Goal: Task Accomplishment & Management: Manage account settings

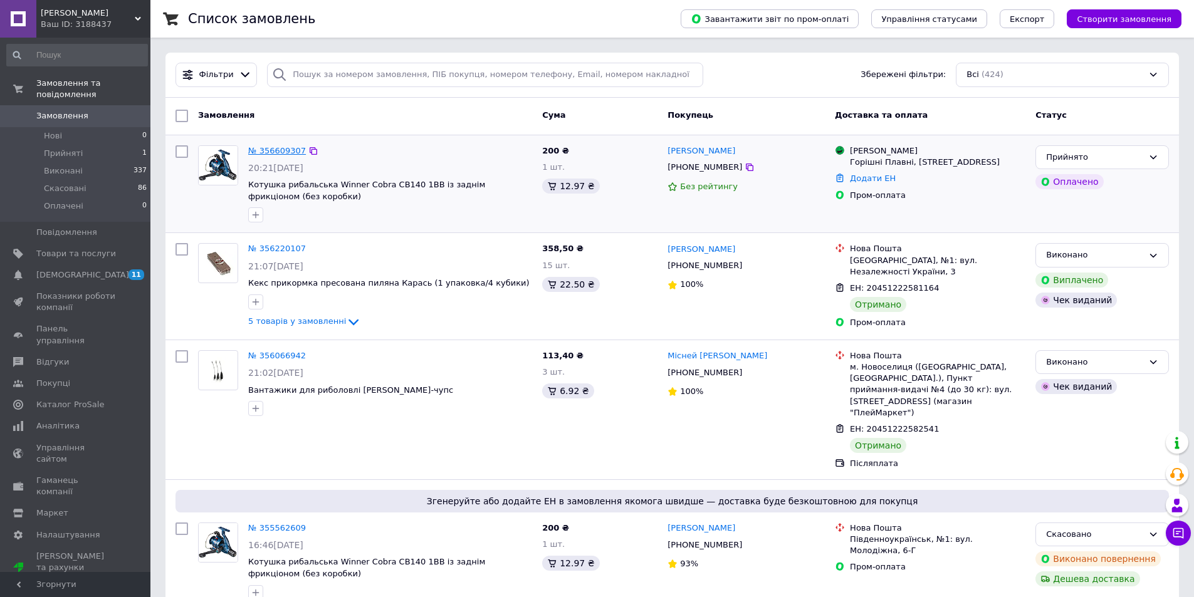
click at [272, 154] on link "№ 356609307" at bounding box center [277, 150] width 58 height 9
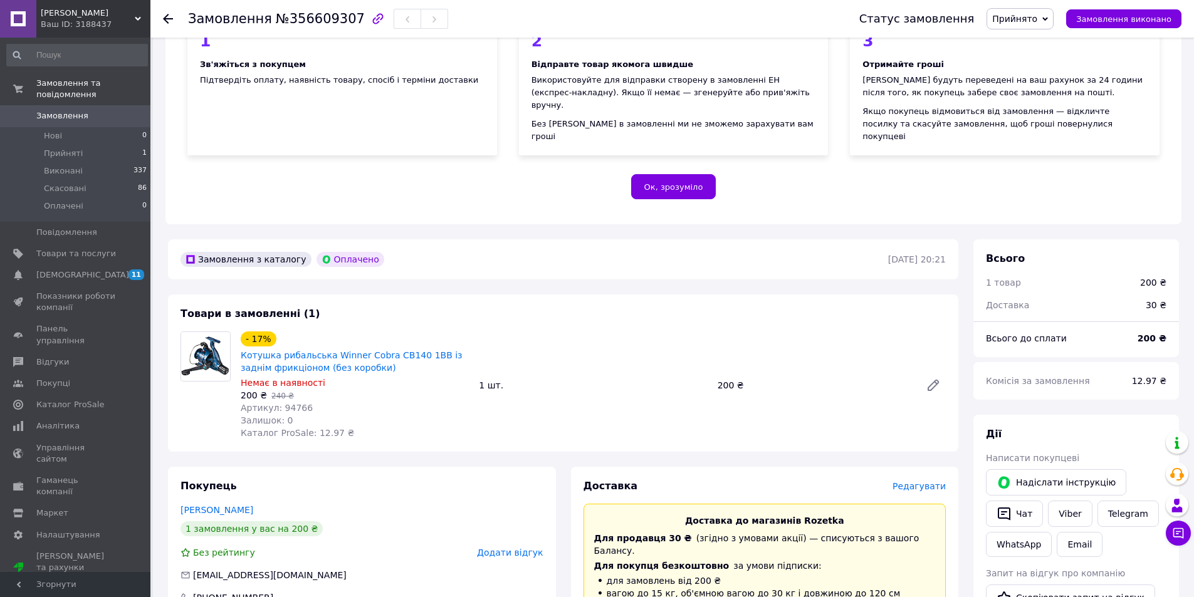
scroll to position [188, 0]
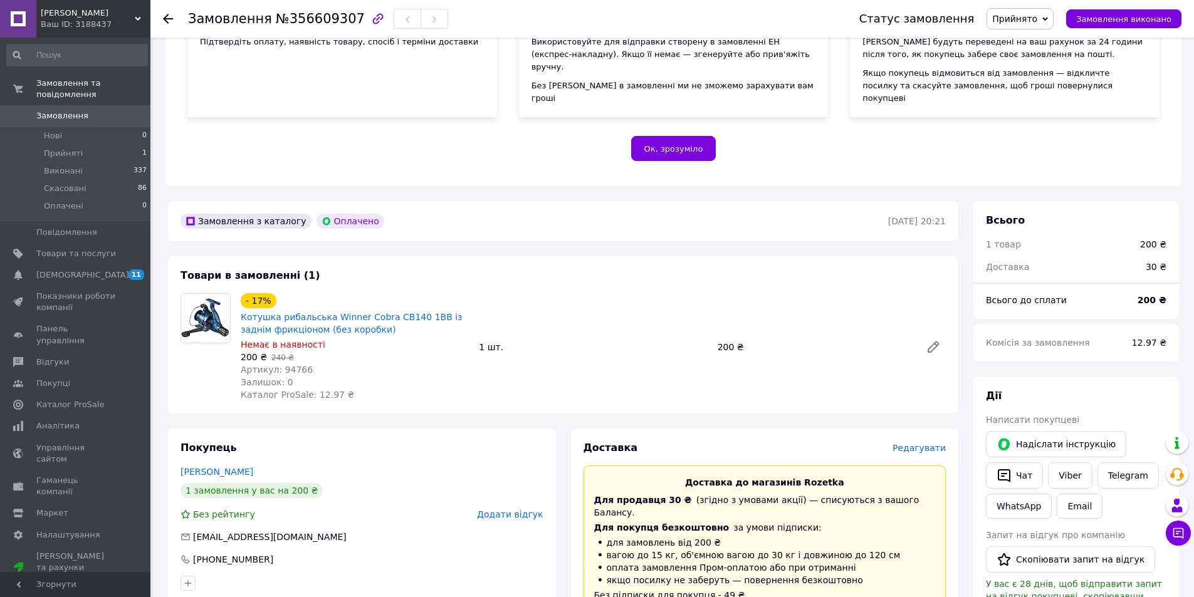
click at [66, 21] on div "Ваш ID: 3188437" at bounding box center [96, 24] width 110 height 11
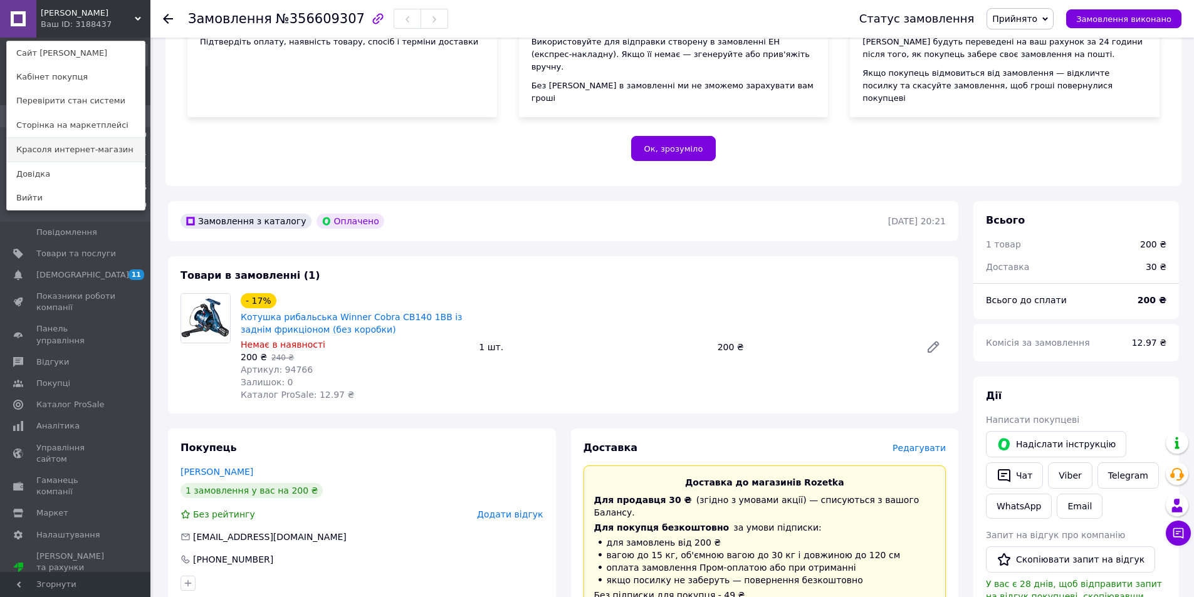
click at [76, 151] on link "Красоля интернет-магазин" at bounding box center [76, 150] width 138 height 24
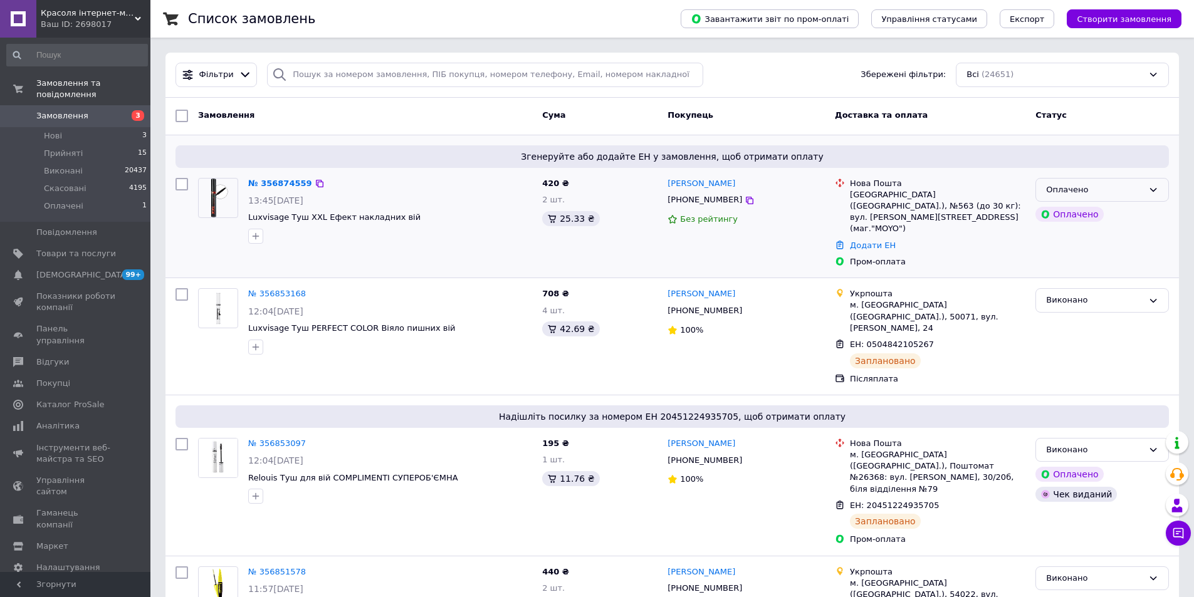
click at [1102, 194] on div "Оплачено" at bounding box center [1094, 190] width 97 height 13
click at [1098, 212] on li "Прийнято" at bounding box center [1102, 215] width 132 height 23
click at [278, 183] on link "№ 356874559" at bounding box center [277, 183] width 58 height 9
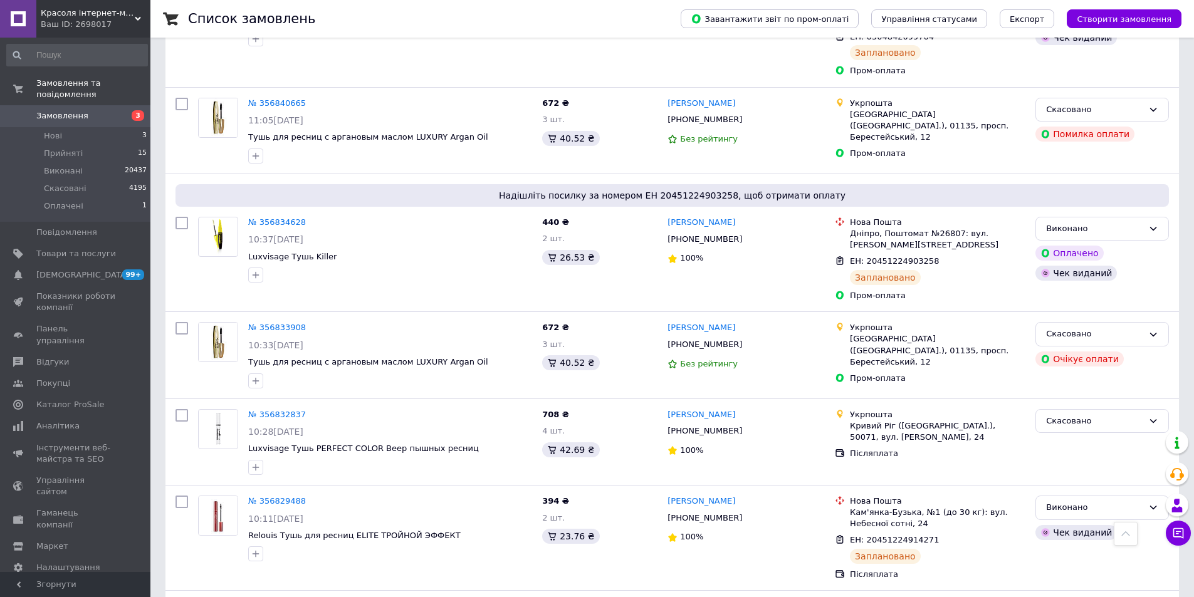
scroll to position [1190, 0]
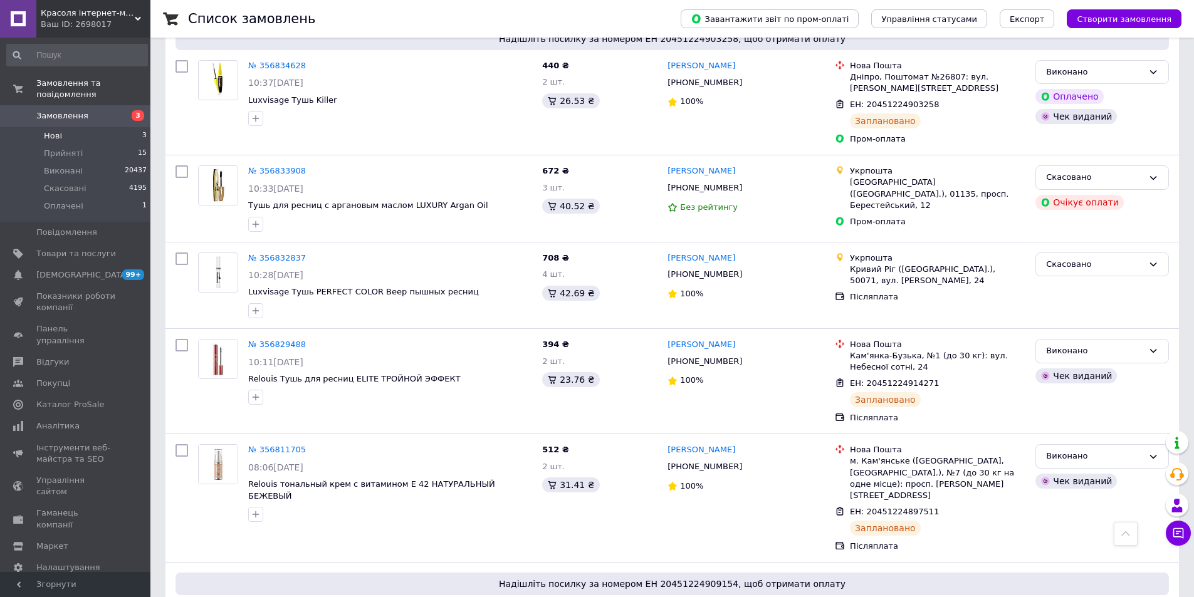
click at [76, 127] on li "Нові 3" at bounding box center [77, 136] width 154 height 18
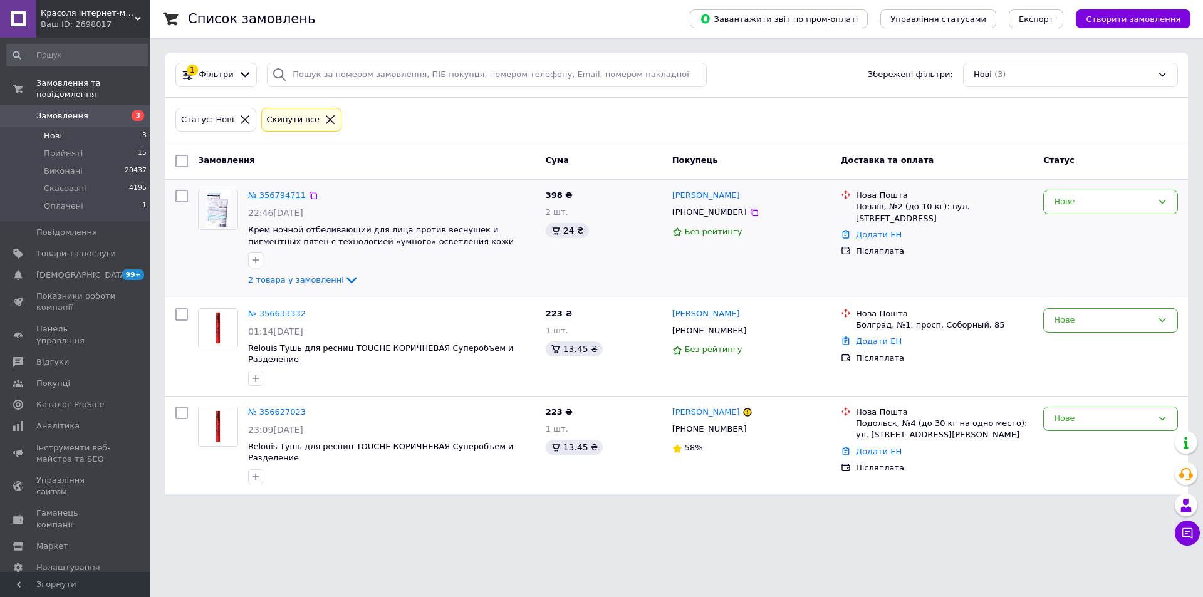
click at [274, 194] on link "№ 356794711" at bounding box center [277, 194] width 58 height 9
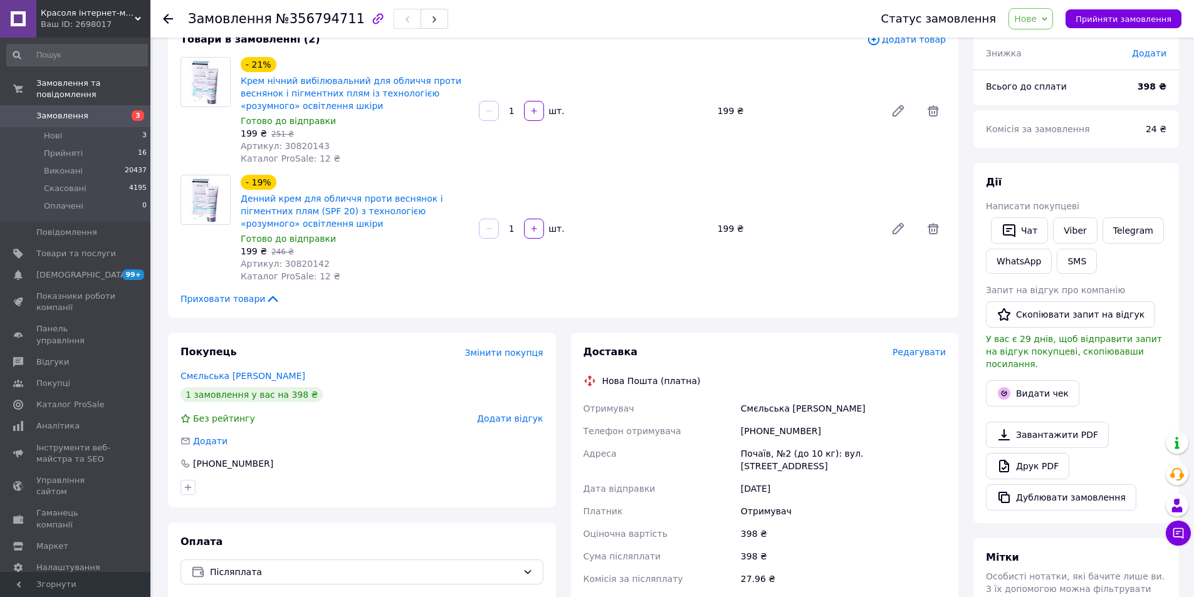
scroll to position [63, 0]
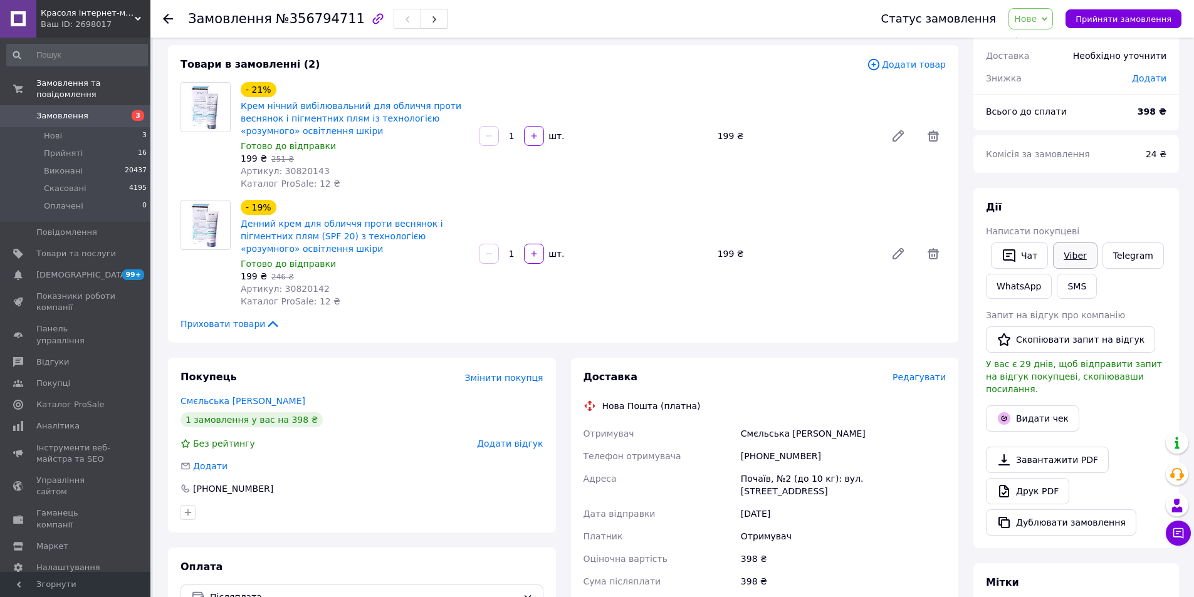
click at [1081, 256] on link "Viber" at bounding box center [1075, 255] width 44 height 26
click at [647, 309] on div "- 19% Денний крем для обличчя проти веснянок і пігментних плям (SPF 20) з техно…" at bounding box center [593, 253] width 715 height 113
click at [80, 110] on span "Замовлення" at bounding box center [62, 115] width 52 height 11
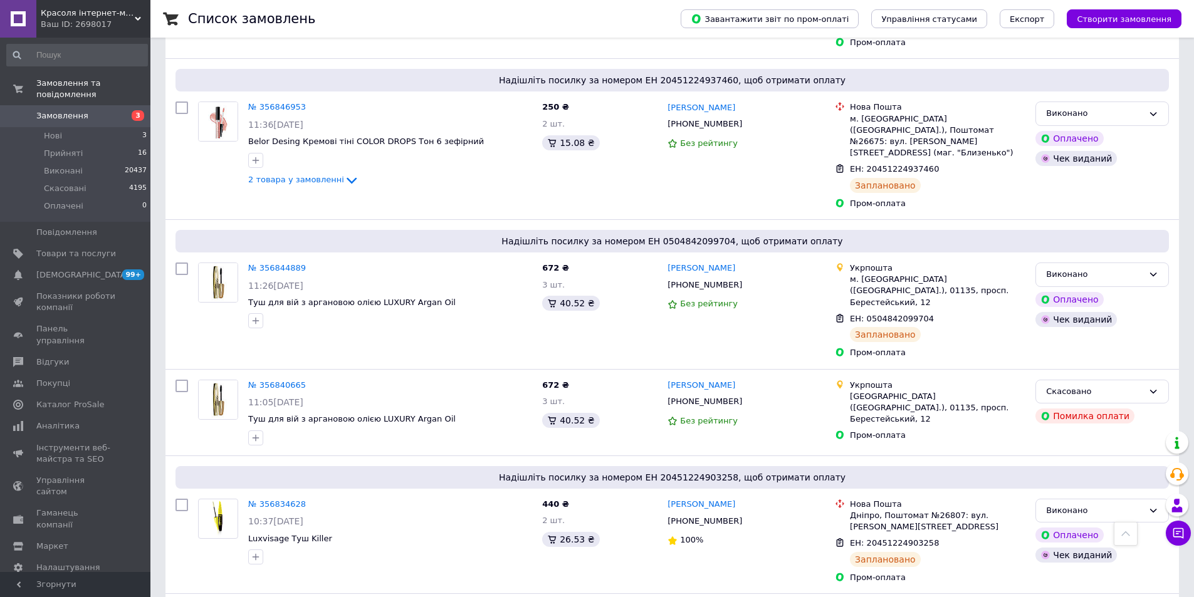
scroll to position [1128, 0]
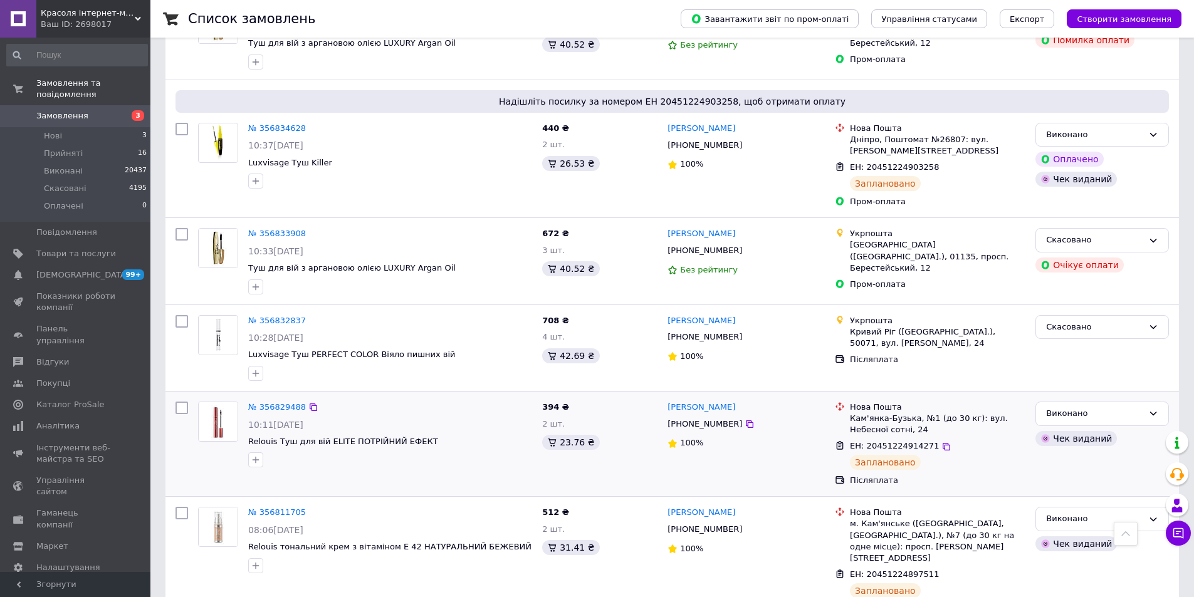
click at [675, 397] on div "Валентина Сущик +380687606928 100%" at bounding box center [745, 444] width 167 height 95
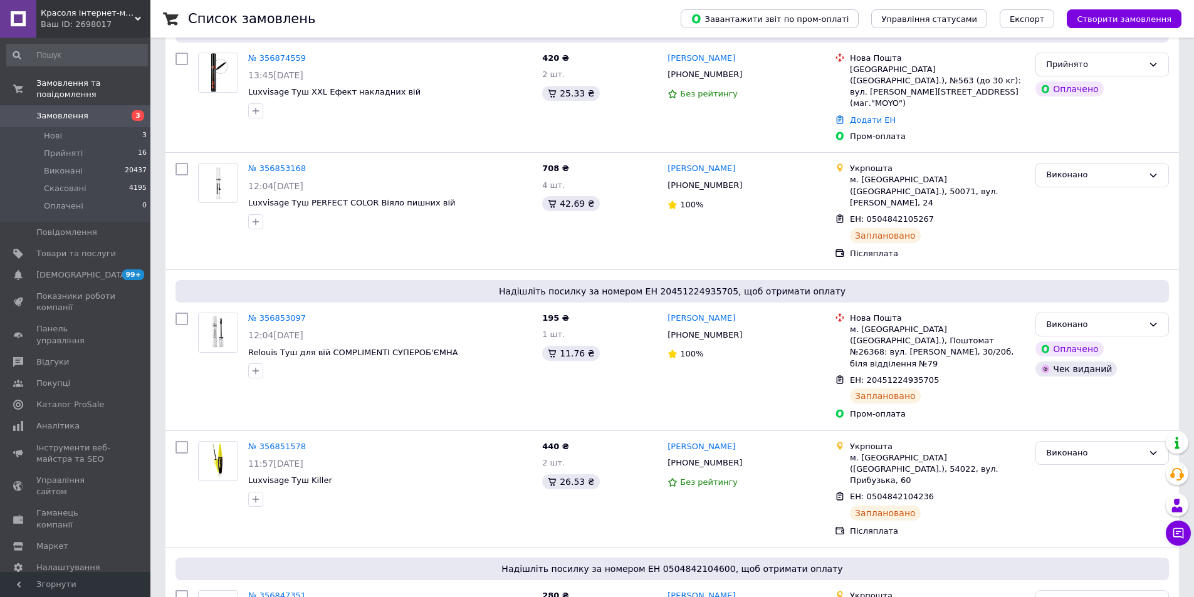
scroll to position [0, 0]
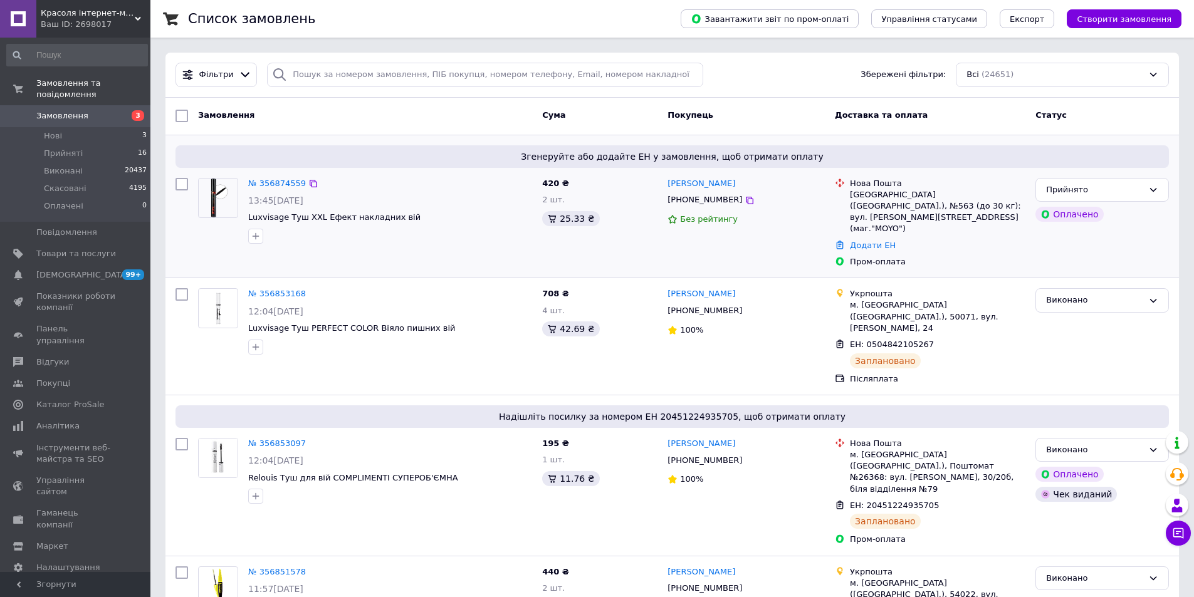
click at [508, 228] on div at bounding box center [390, 236] width 289 height 20
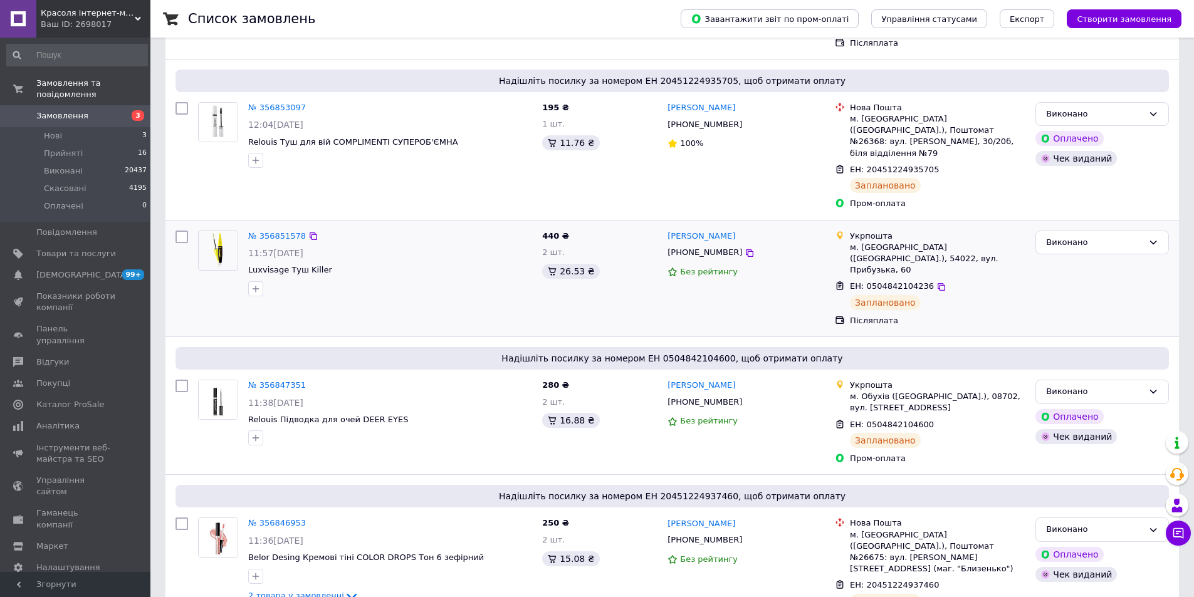
scroll to position [439, 0]
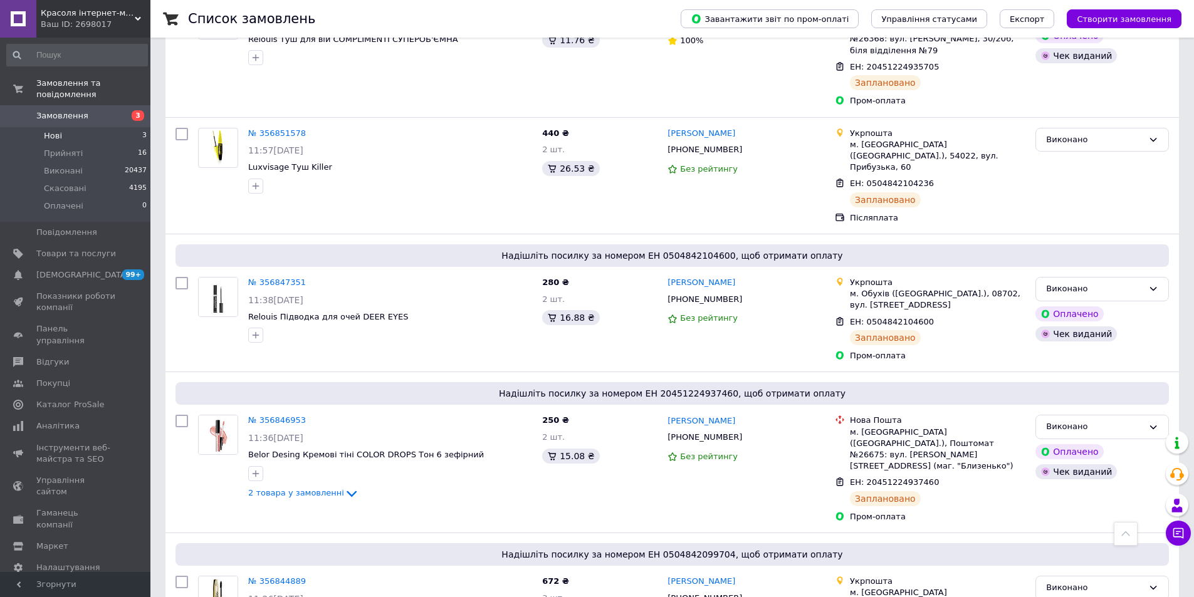
click at [70, 127] on li "Нові 3" at bounding box center [77, 136] width 154 height 18
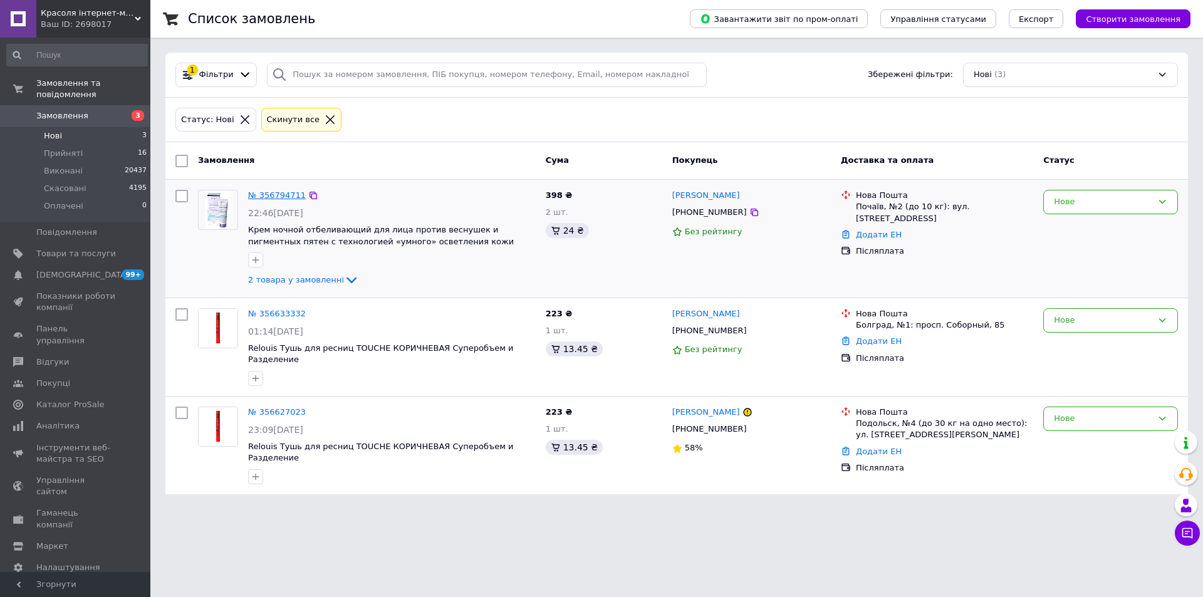
click at [284, 193] on link "№ 356794711" at bounding box center [277, 194] width 58 height 9
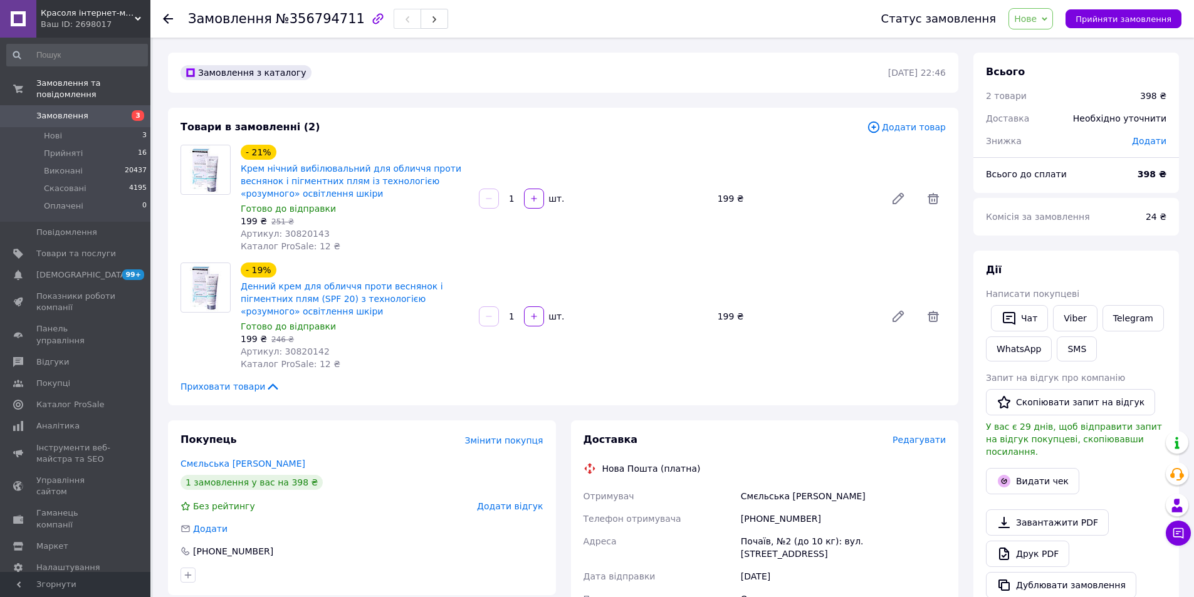
drag, startPoint x: 56, startPoint y: 126, endPoint x: 530, endPoint y: 118, distance: 473.8
click at [530, 118] on div "Товари в замовленні (2) Додати товар - 21% Крем нічний вибілювальний для обличч…" at bounding box center [563, 257] width 790 height 298
click at [65, 127] on li "Нові 3" at bounding box center [77, 136] width 154 height 18
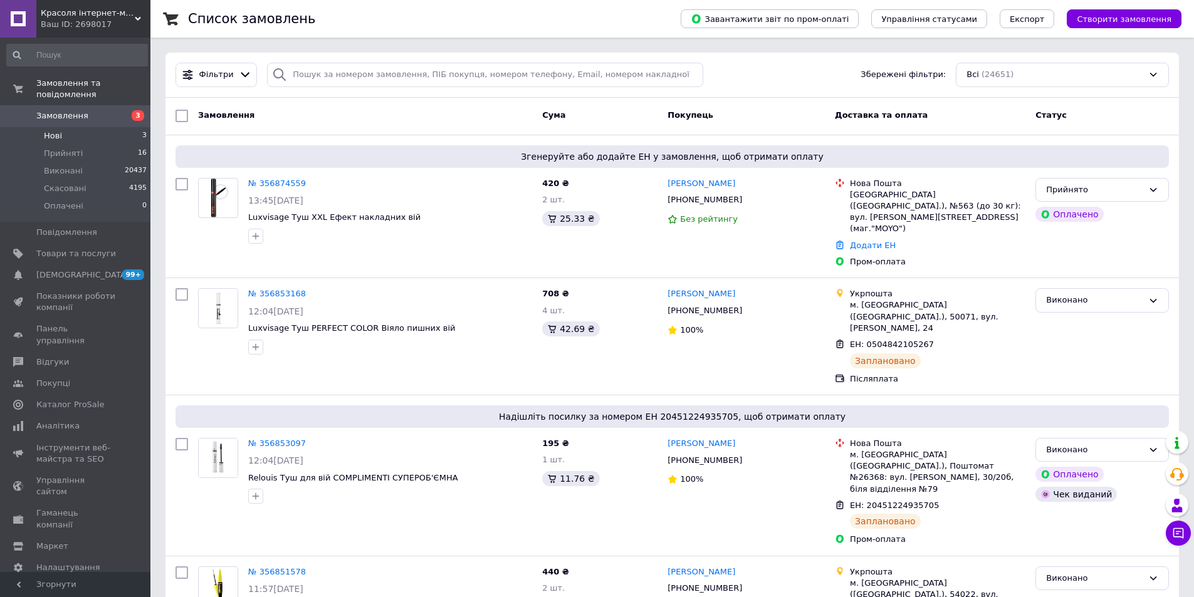
click at [57, 130] on span "Нові" at bounding box center [53, 135] width 18 height 11
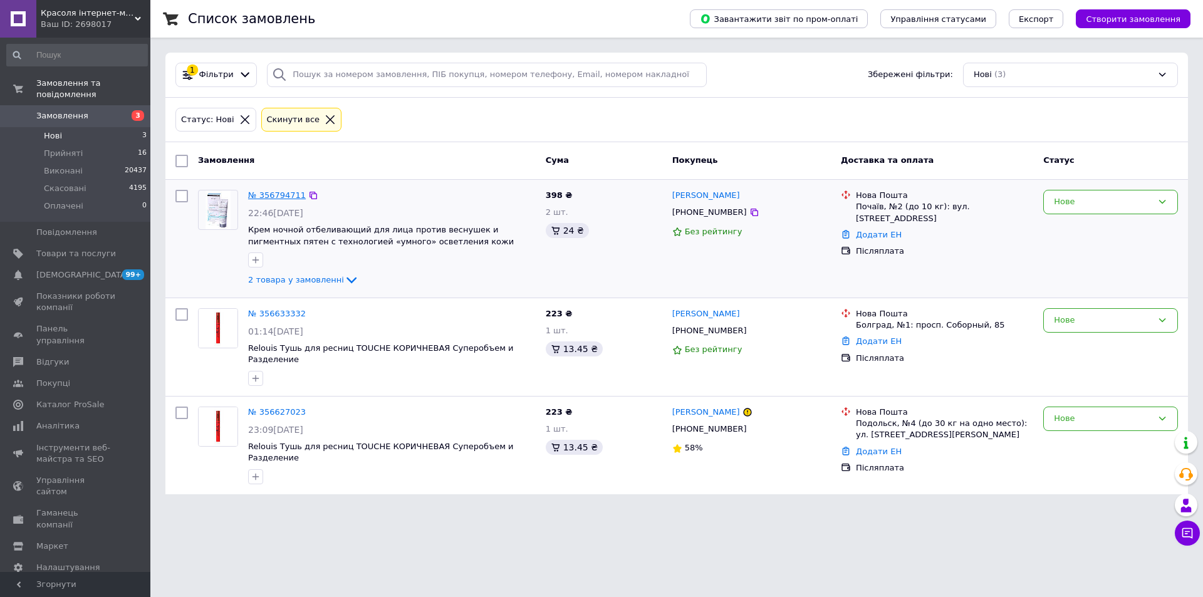
click at [284, 200] on link "№ 356794711" at bounding box center [277, 194] width 58 height 9
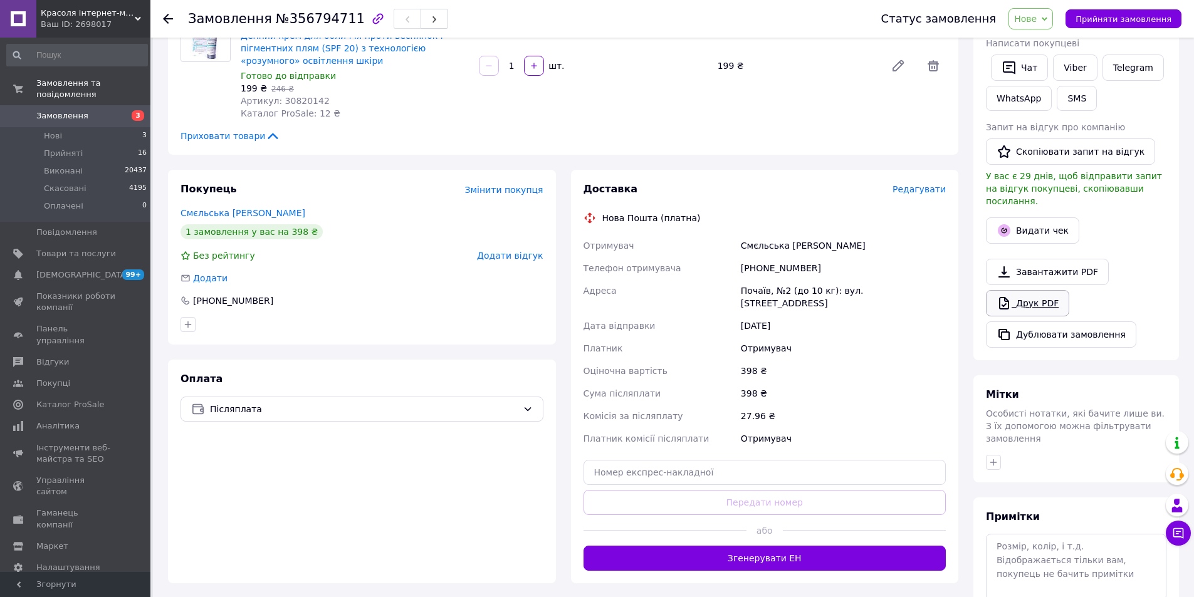
scroll to position [63, 0]
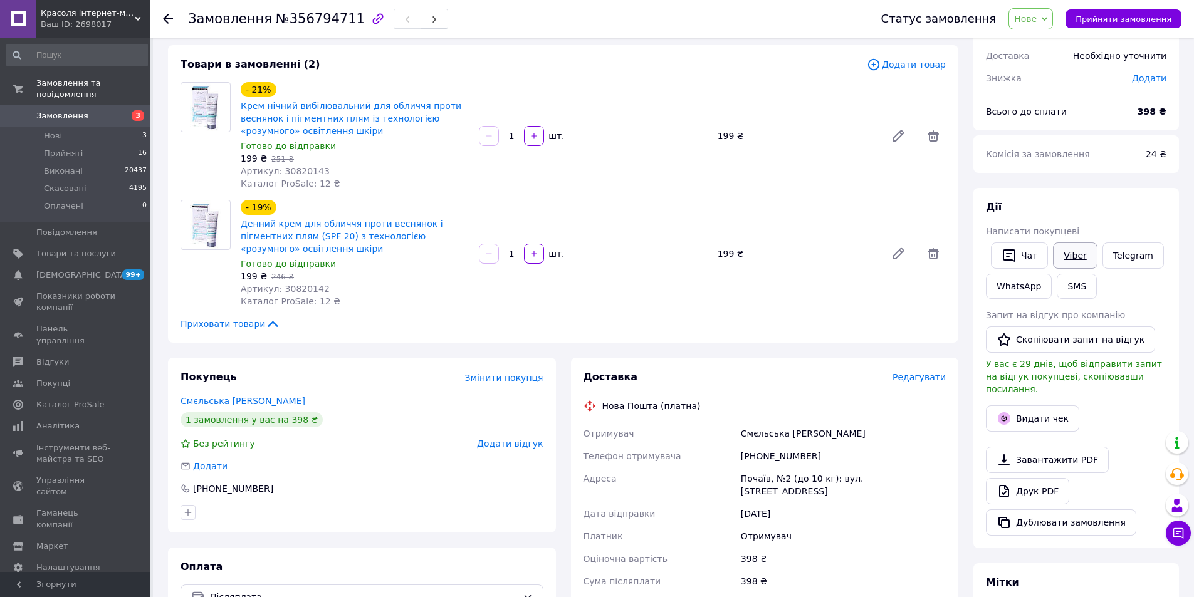
click at [1070, 256] on link "Viber" at bounding box center [1075, 255] width 44 height 26
click at [78, 110] on span "Замовлення" at bounding box center [62, 115] width 52 height 11
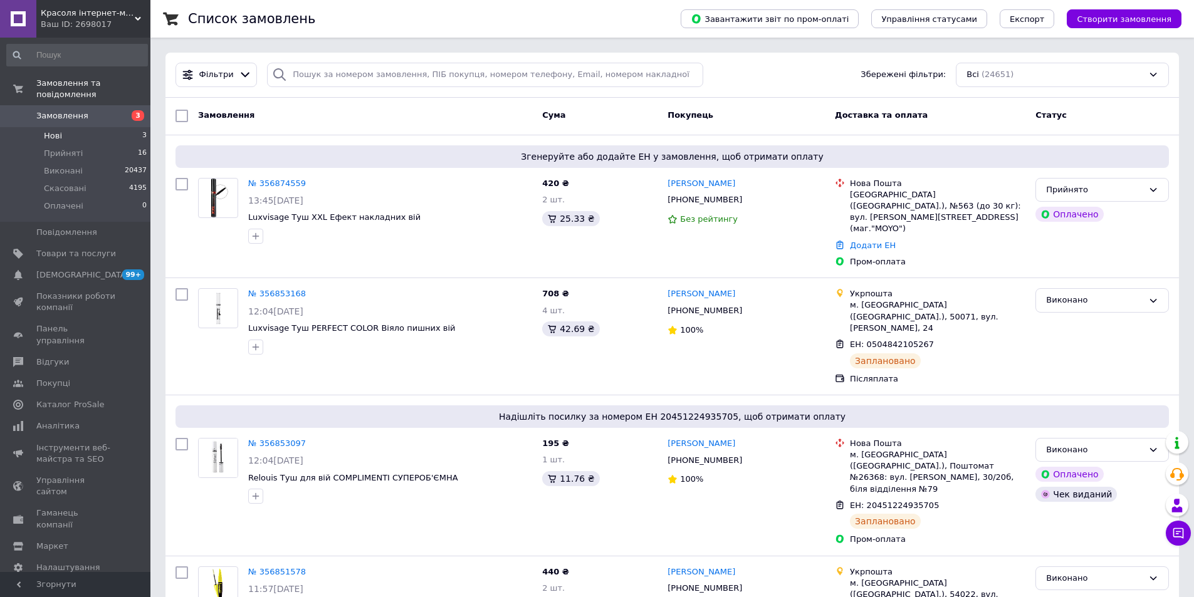
click at [67, 130] on li "Нові 3" at bounding box center [77, 136] width 154 height 18
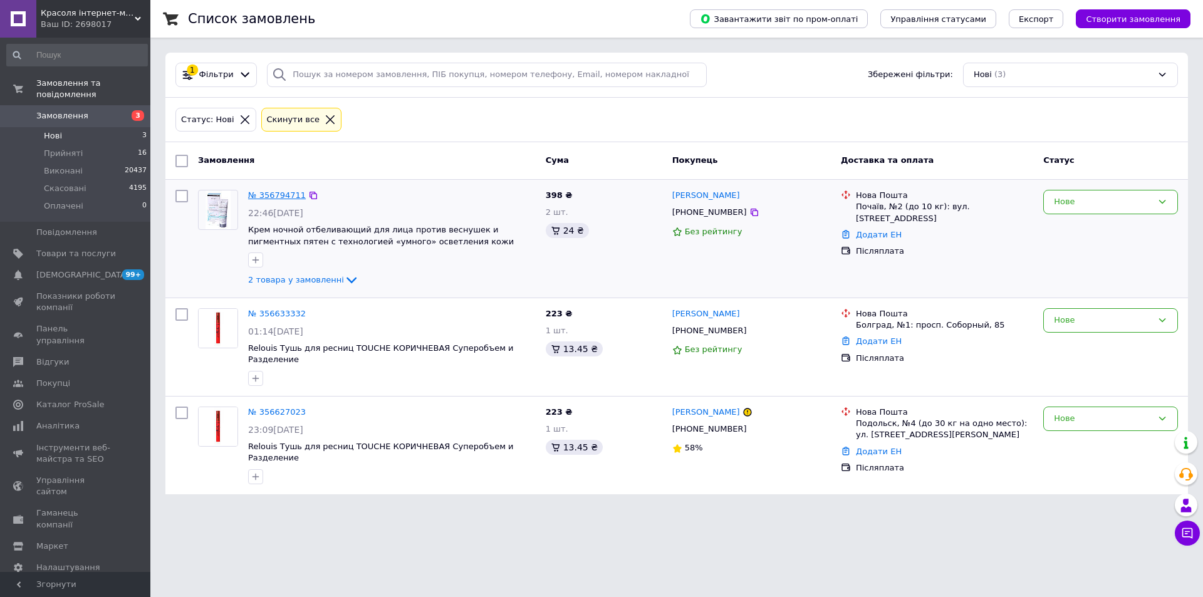
click at [272, 195] on link "№ 356794711" at bounding box center [277, 194] width 58 height 9
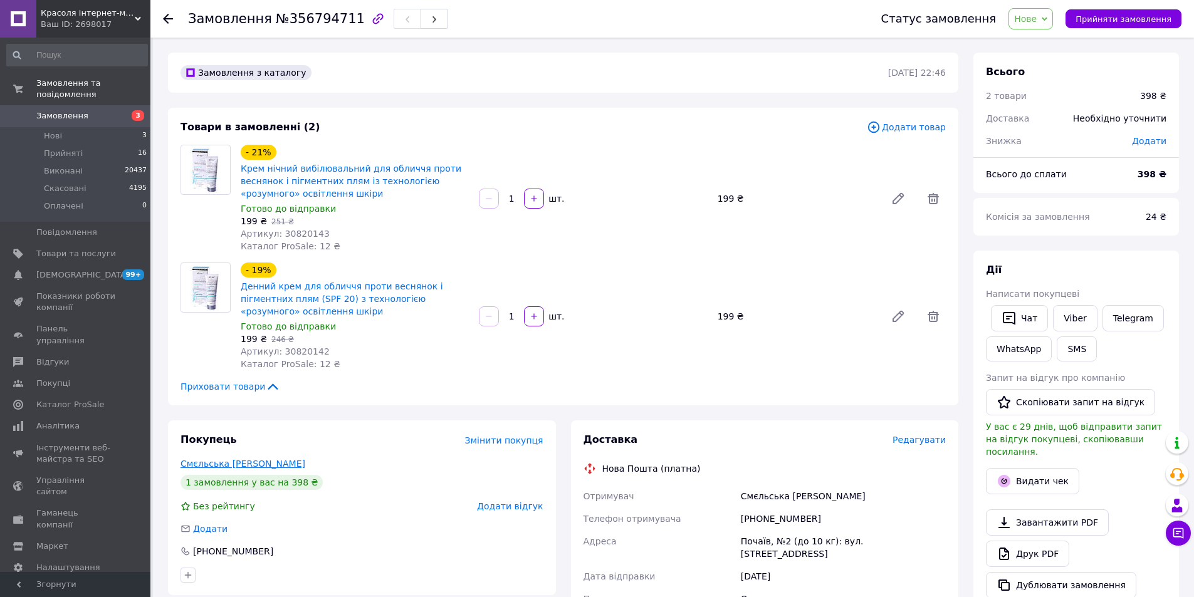
click at [225, 466] on link "Смєльська [PERSON_NAME]" at bounding box center [242, 464] width 125 height 10
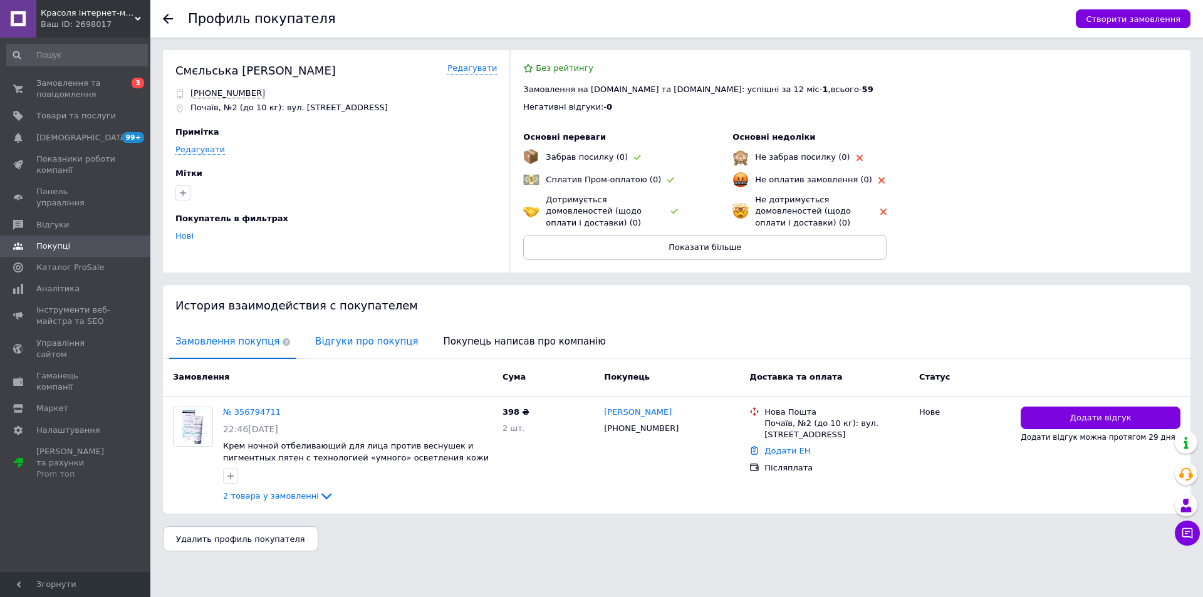
click at [362, 340] on span "Відгуки про покупця" at bounding box center [366, 342] width 115 height 32
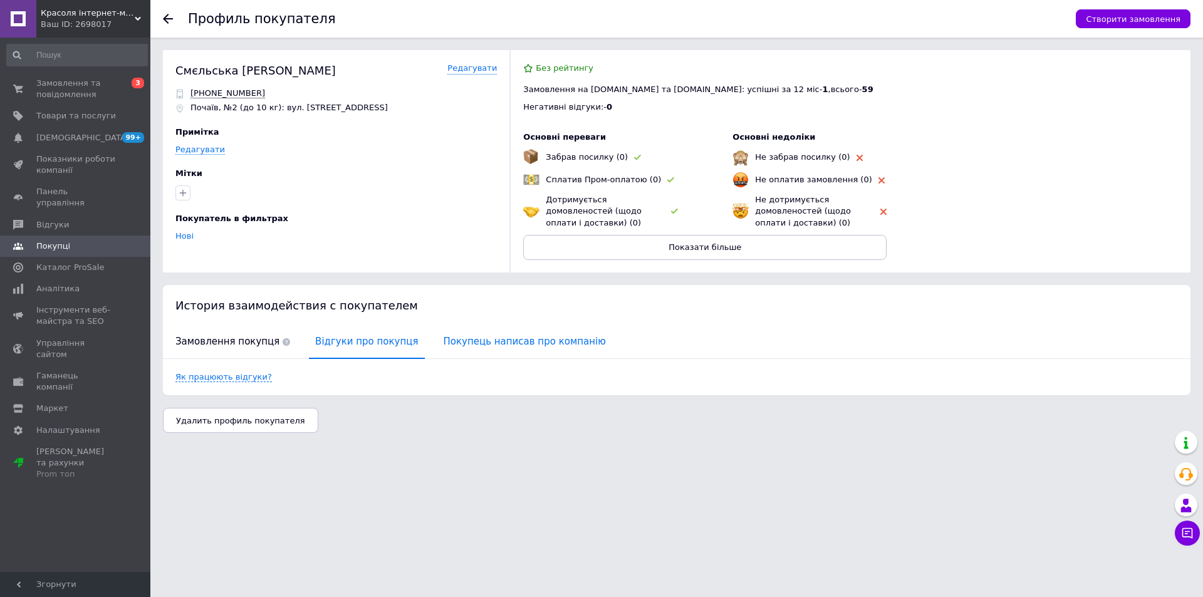
click at [504, 345] on span "Покупець написав про компанію" at bounding box center [524, 342] width 175 height 32
click at [373, 343] on span "Відгуки про покупця" at bounding box center [366, 342] width 115 height 32
click at [226, 337] on span "Замовлення покупця" at bounding box center [232, 342] width 127 height 32
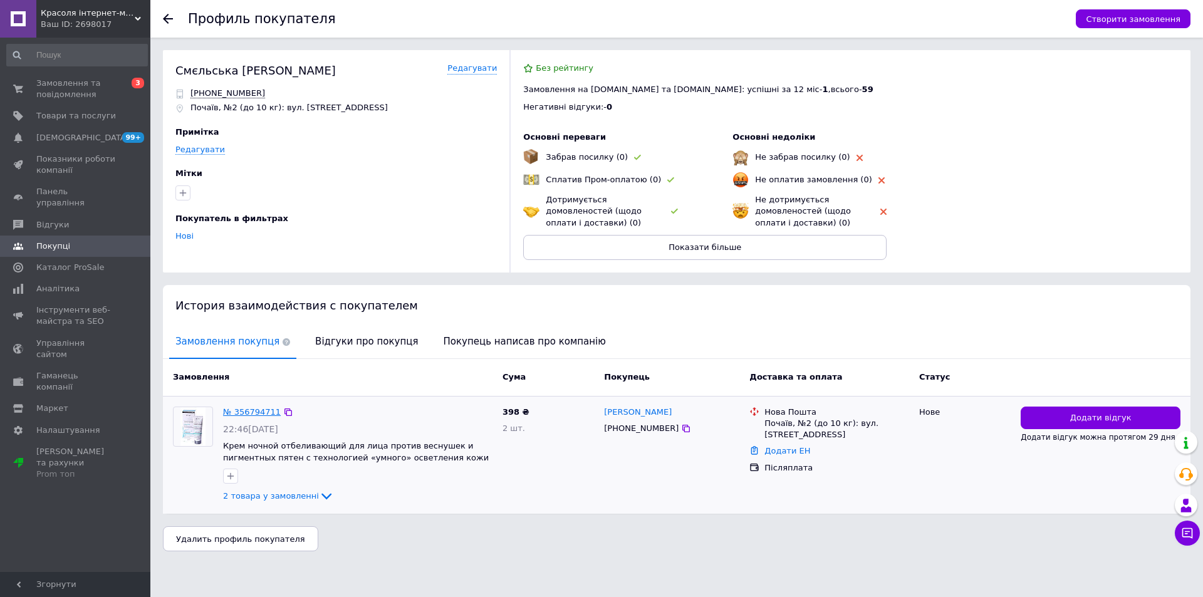
click at [259, 411] on link "№ 356794711" at bounding box center [252, 411] width 58 height 9
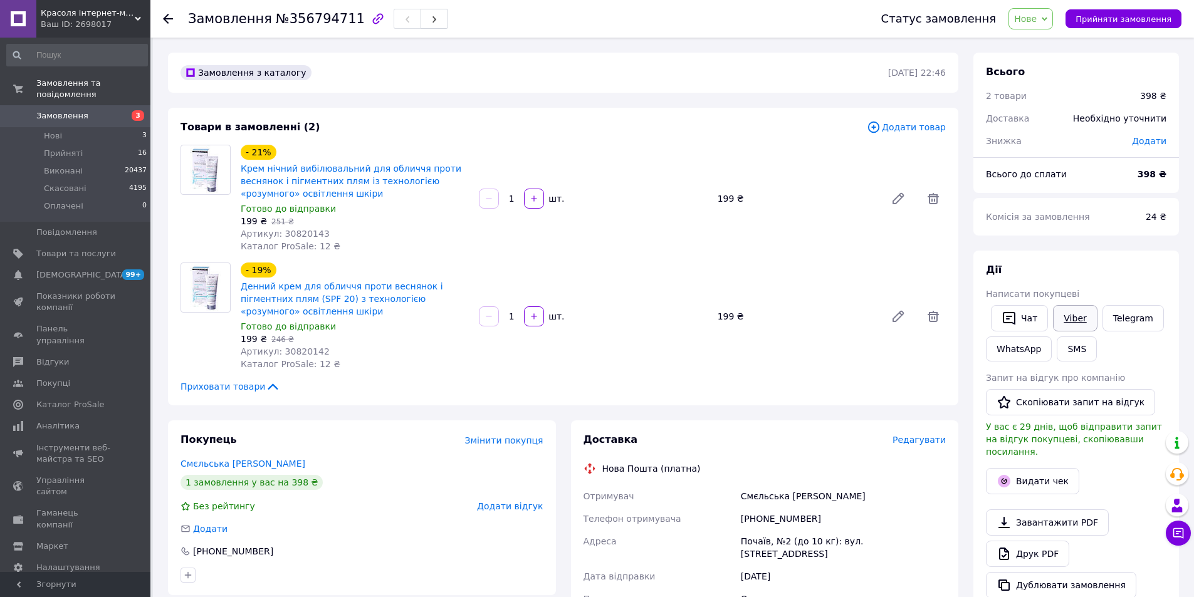
click at [1078, 317] on link "Viber" at bounding box center [1075, 318] width 44 height 26
click at [1122, 321] on link "Telegram" at bounding box center [1132, 318] width 61 height 26
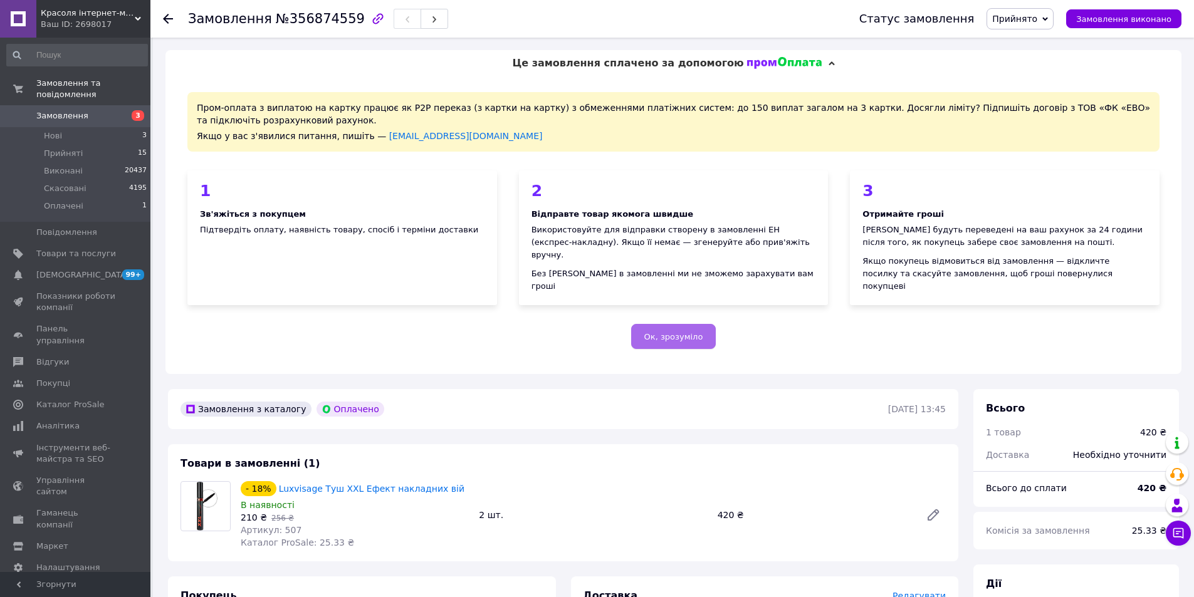
click at [676, 332] on span "Ок, зрозуміло" at bounding box center [673, 336] width 59 height 9
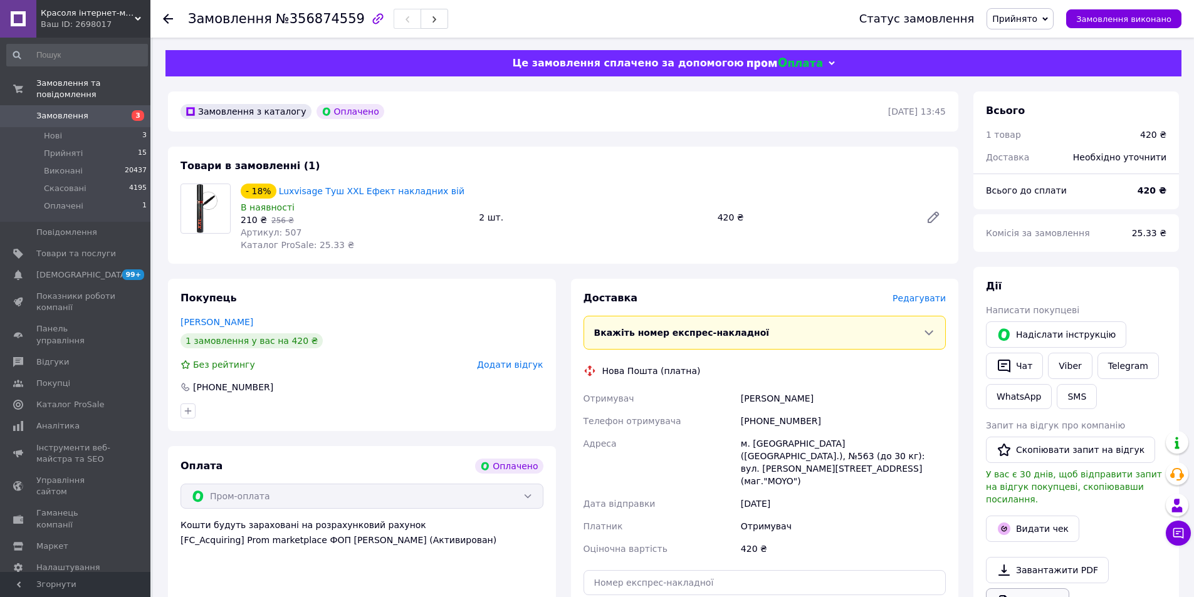
click at [1038, 588] on link "Друк PDF" at bounding box center [1027, 601] width 83 height 26
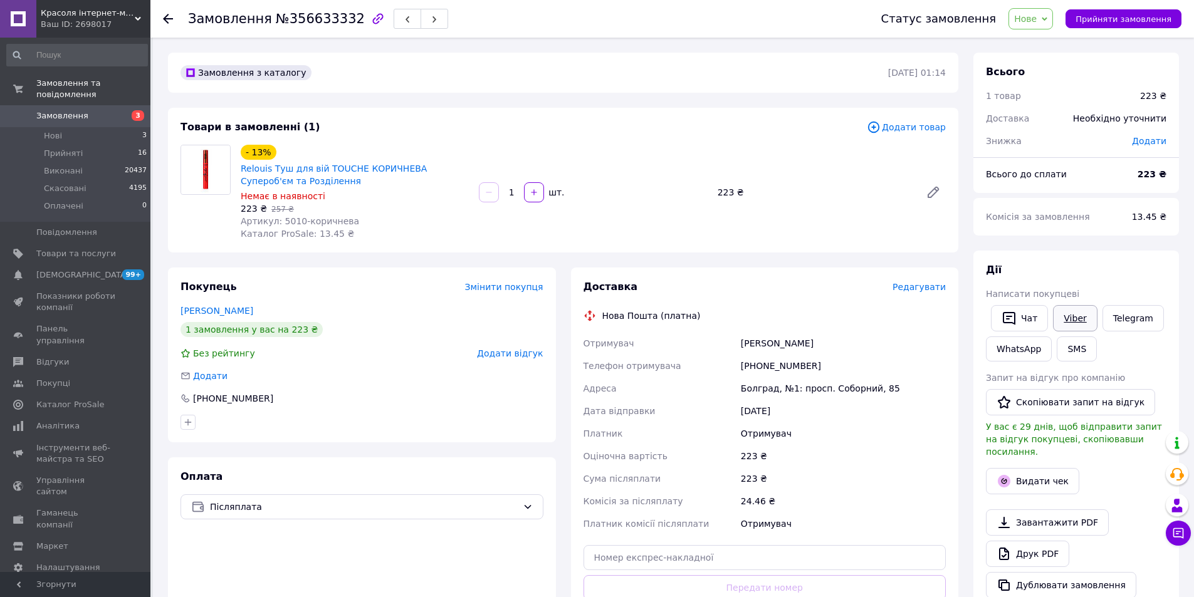
click at [1076, 316] on link "Viber" at bounding box center [1075, 318] width 44 height 26
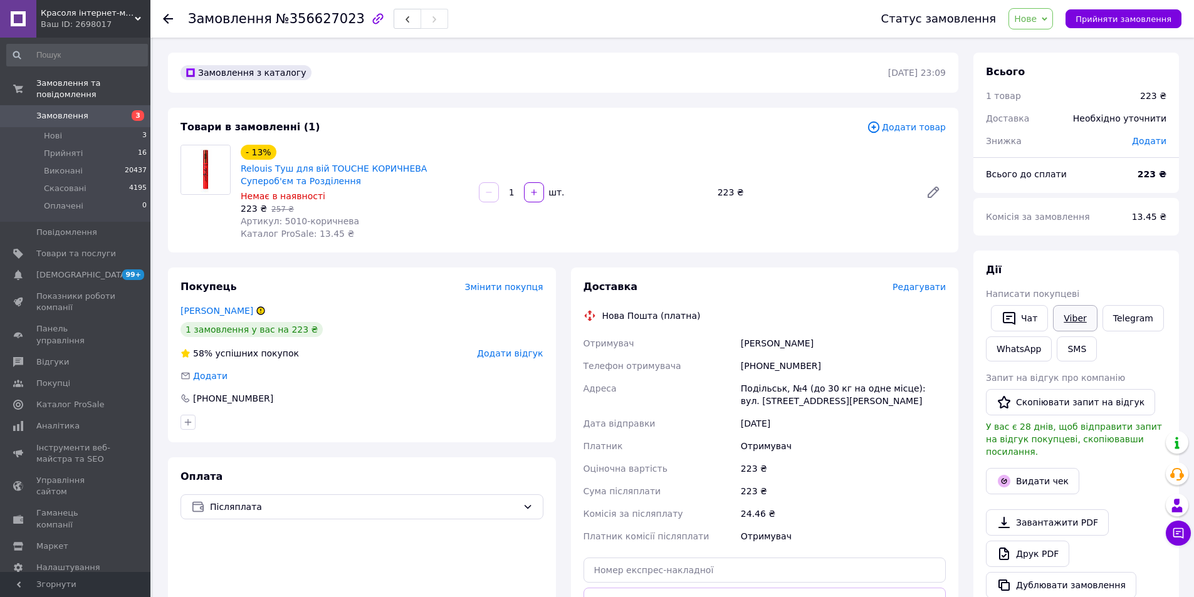
click at [1080, 318] on link "Viber" at bounding box center [1075, 318] width 44 height 26
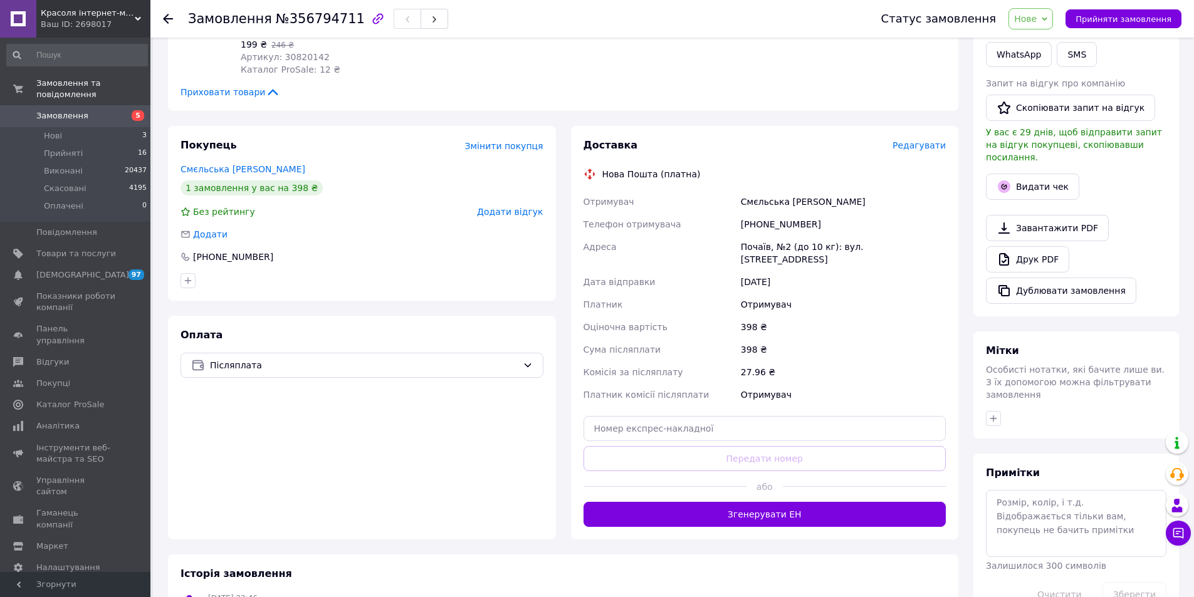
scroll to position [63, 0]
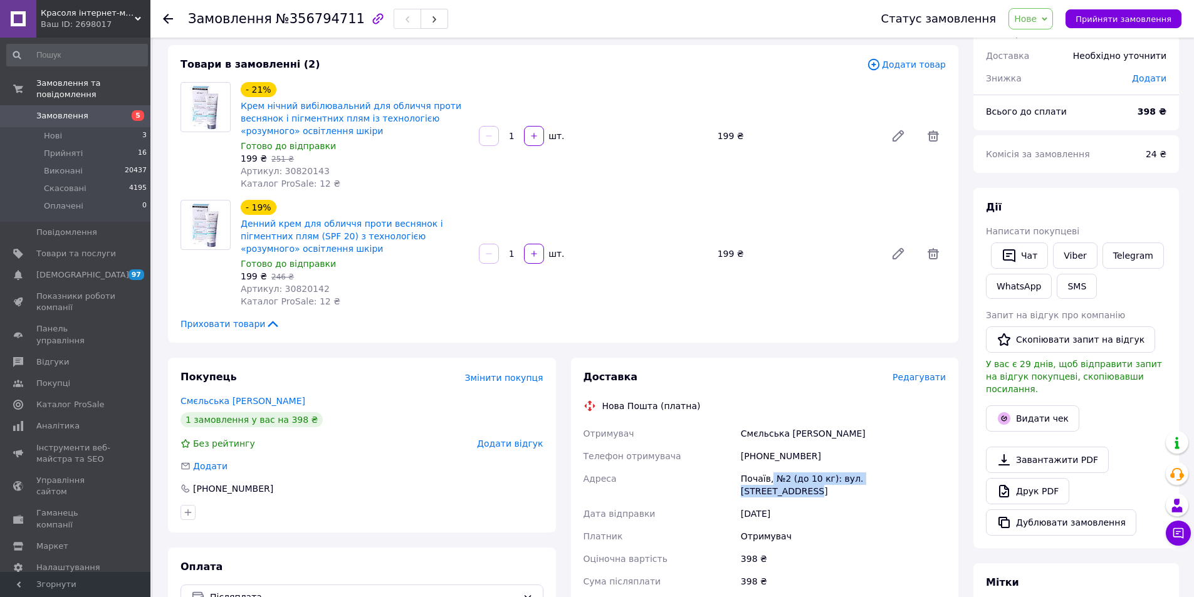
drag, startPoint x: 771, startPoint y: 476, endPoint x: 923, endPoint y: 479, distance: 152.3
click at [923, 479] on div "Почаїв, №2 (до 10 кг): вул. [STREET_ADDRESS]" at bounding box center [843, 484] width 210 height 35
click at [791, 478] on div "Почаїв, №2 (до 10 кг): вул. [STREET_ADDRESS]" at bounding box center [843, 484] width 210 height 35
drag, startPoint x: 912, startPoint y: 479, endPoint x: 731, endPoint y: 477, distance: 181.7
click at [731, 477] on div "Отримувач Смєльська [PERSON_NAME] Телефон отримувача [PHONE_NUMBER] Адреса Поча…" at bounding box center [765, 530] width 368 height 216
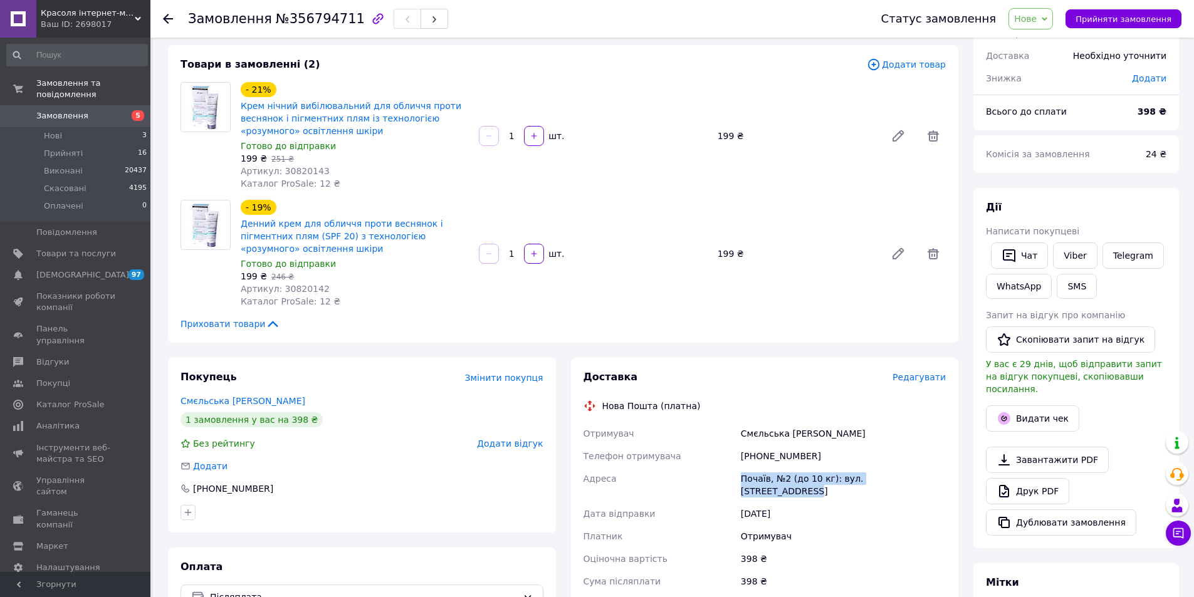
click at [731, 477] on div "Адреса" at bounding box center [659, 484] width 157 height 35
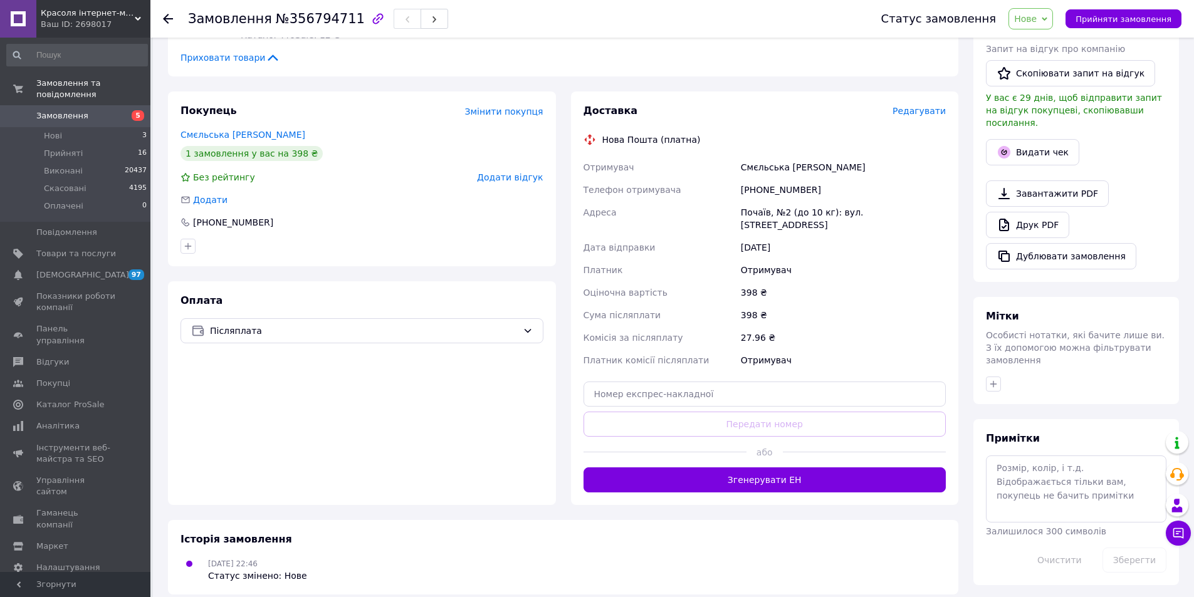
scroll to position [0, 0]
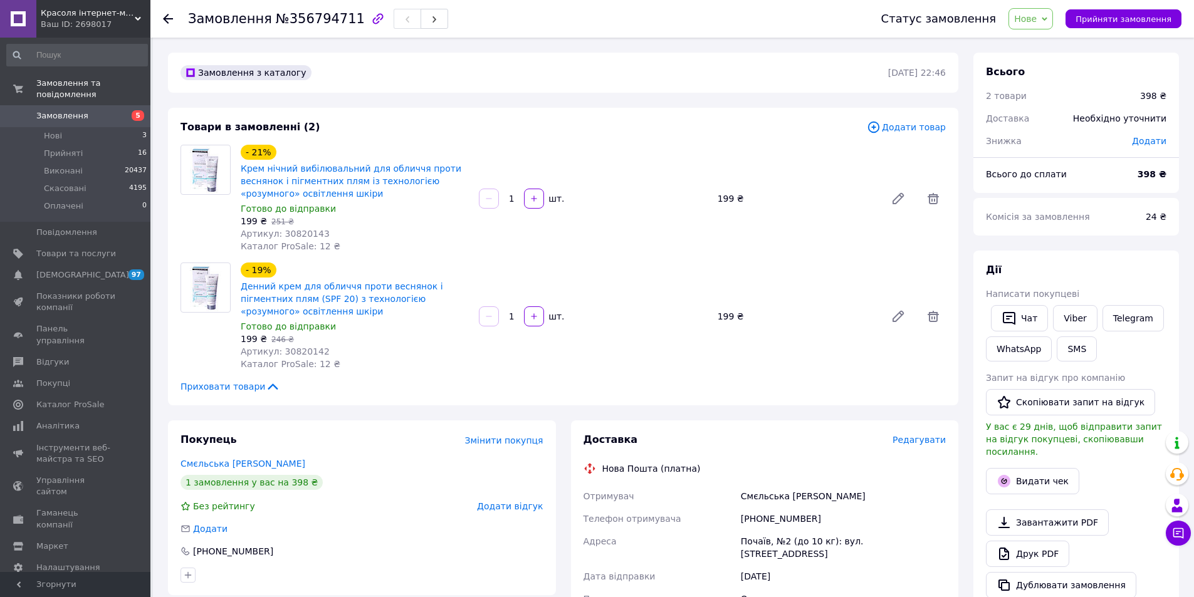
click at [568, 417] on div "Замовлення з каталогу [DATE] 22:46 Товари в замовленні (2) Додати товар - 21% К…" at bounding box center [562, 488] width 805 height 871
